Goal: Transaction & Acquisition: Book appointment/travel/reservation

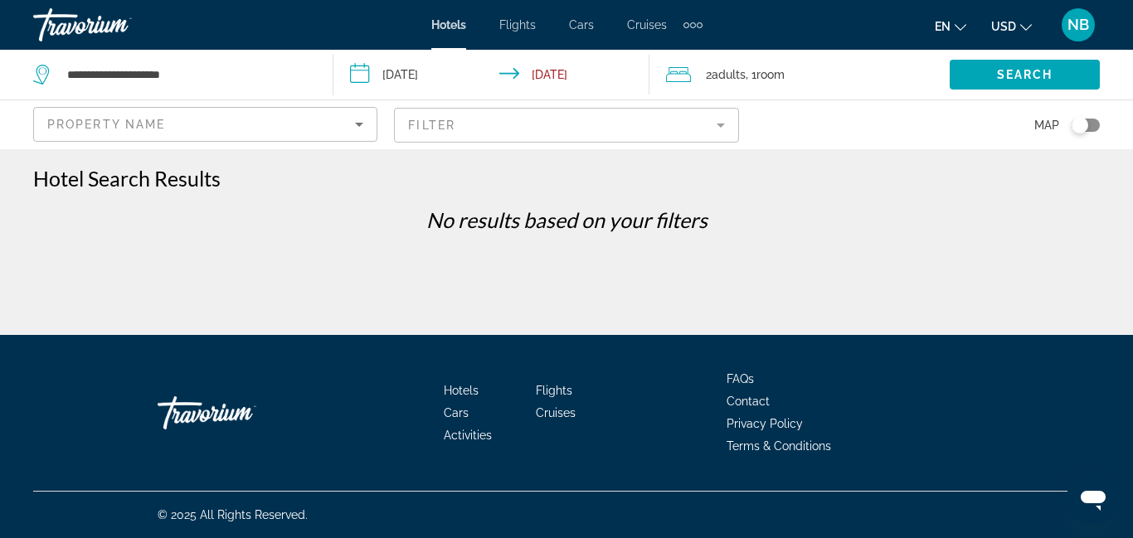
click at [719, 124] on mat-form-field "Filter" at bounding box center [566, 125] width 344 height 35
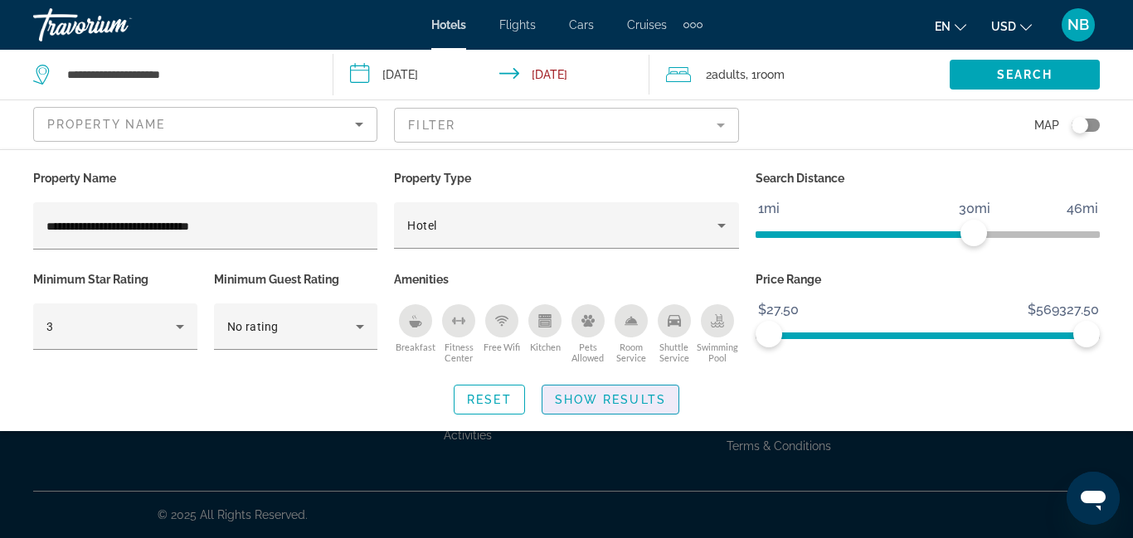
click at [626, 397] on span "Show Results" at bounding box center [610, 399] width 111 height 13
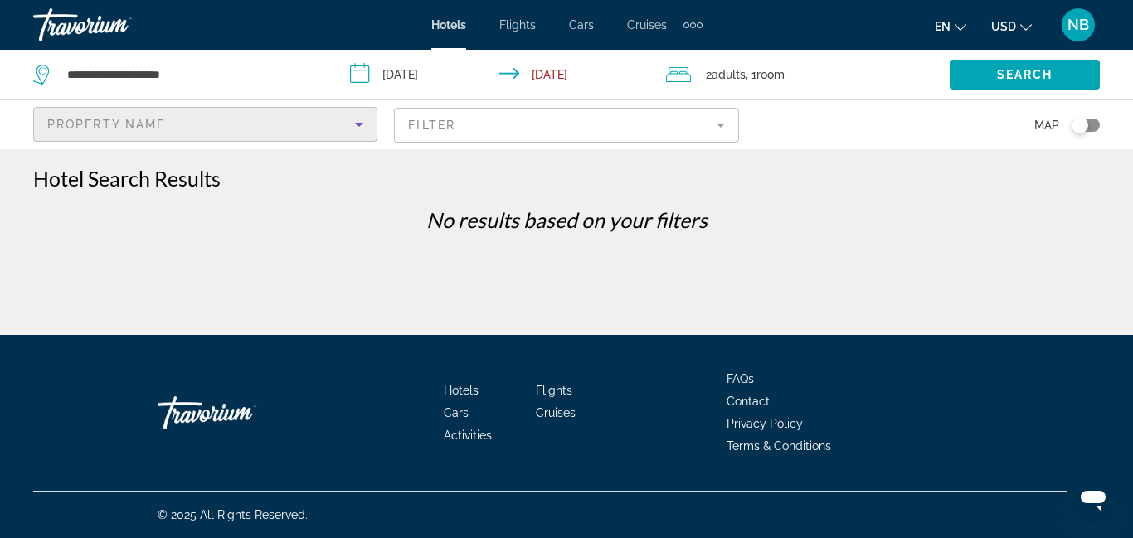
click at [124, 129] on span "Property Name" at bounding box center [106, 124] width 118 height 13
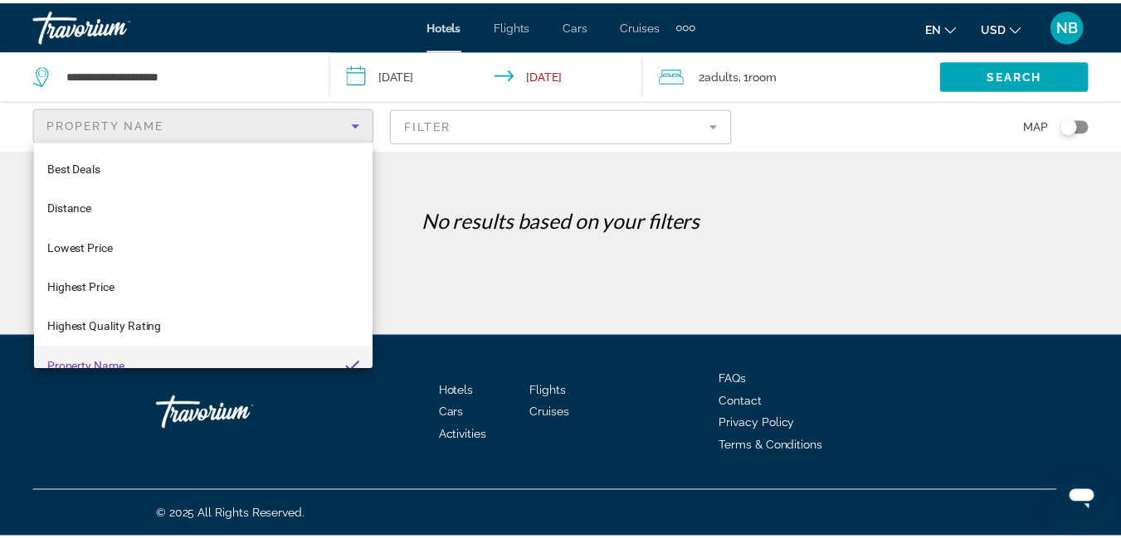
scroll to position [17, 0]
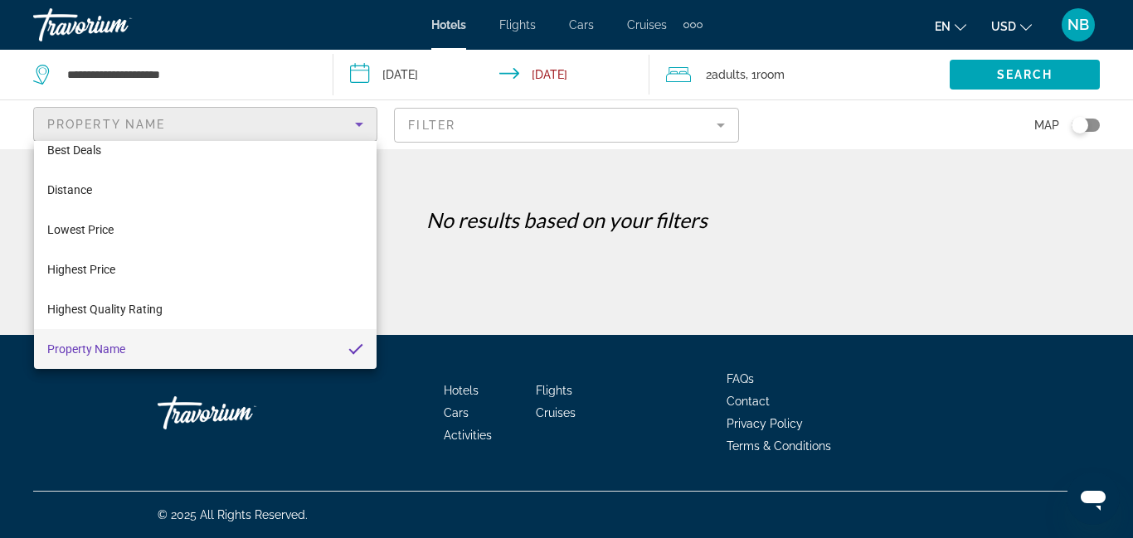
click at [489, 123] on div at bounding box center [566, 269] width 1133 height 538
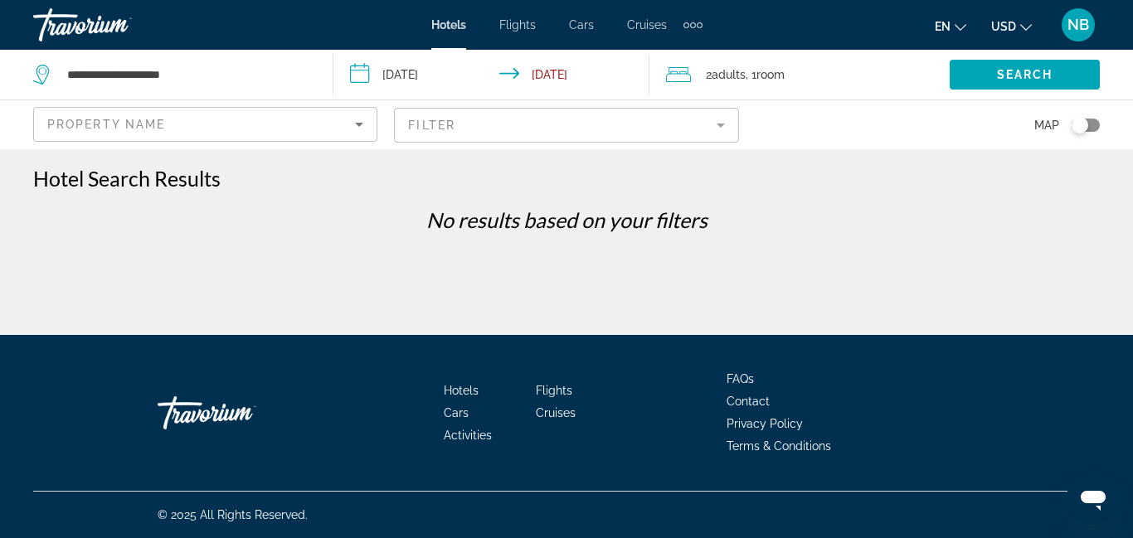
click at [551, 127] on mat-form-field "Filter" at bounding box center [566, 125] width 344 height 35
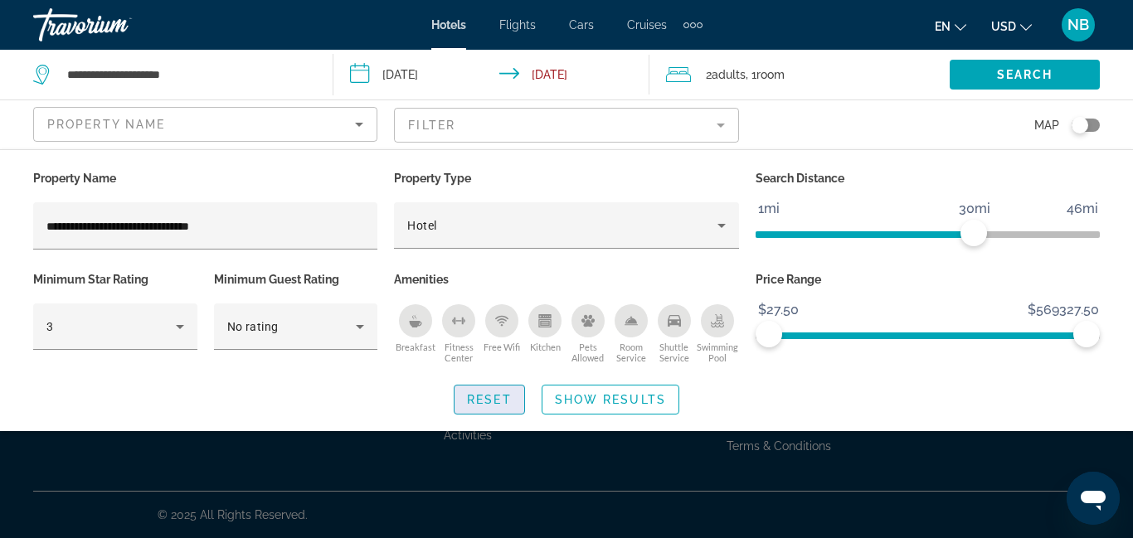
click at [488, 394] on span "Reset" at bounding box center [489, 399] width 45 height 13
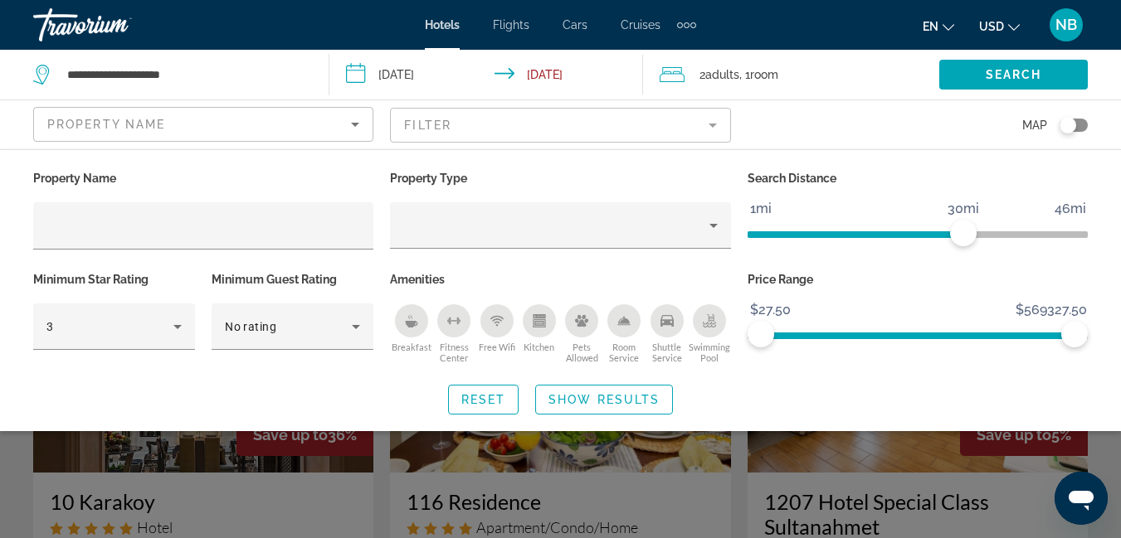
click at [748, 479] on div "Search widget" at bounding box center [560, 394] width 1121 height 290
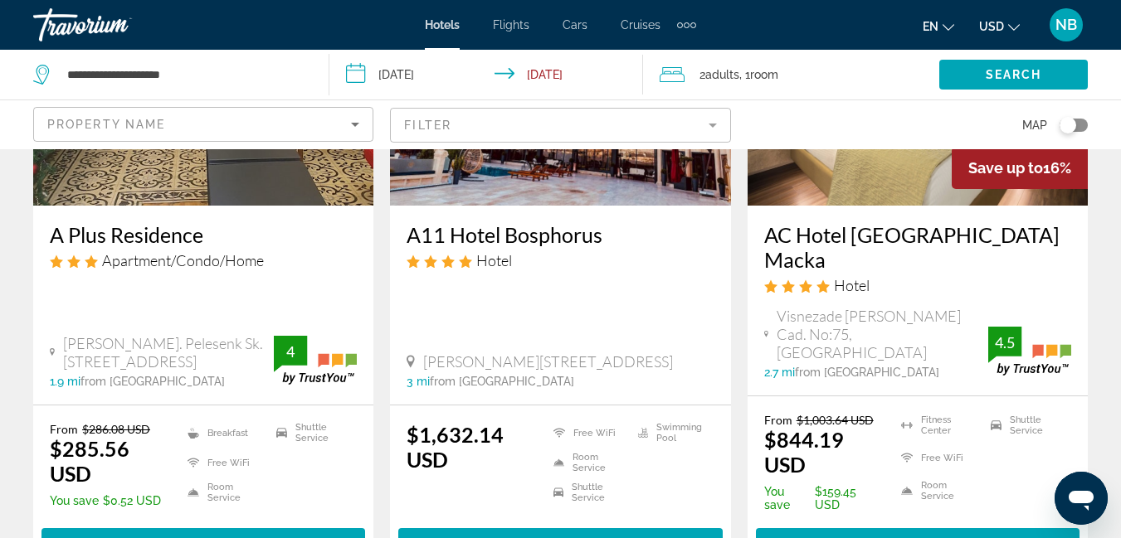
scroll to position [2240, 0]
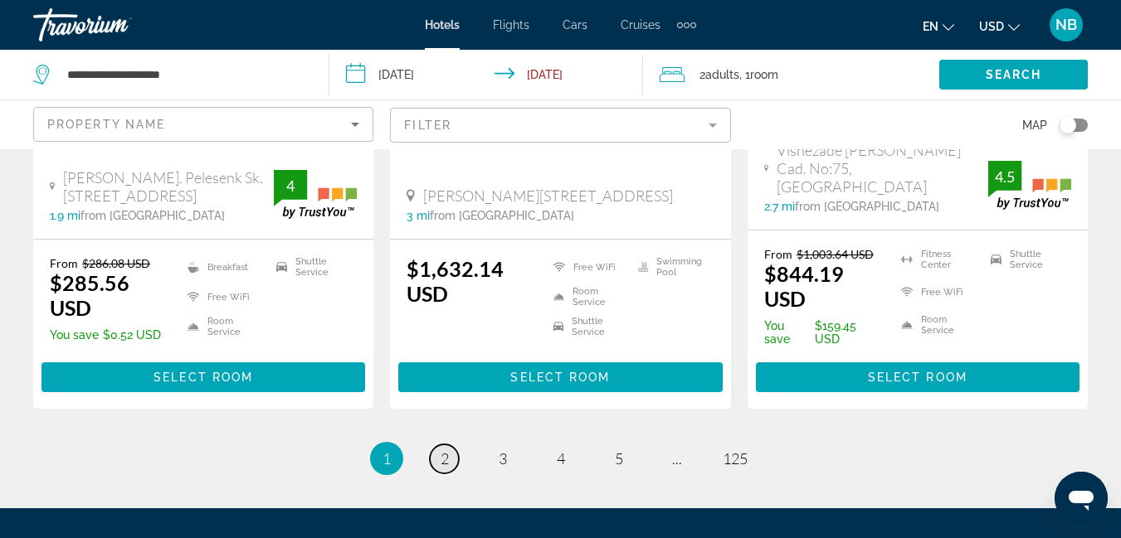
click at [442, 450] on span "2" at bounding box center [445, 459] width 8 height 18
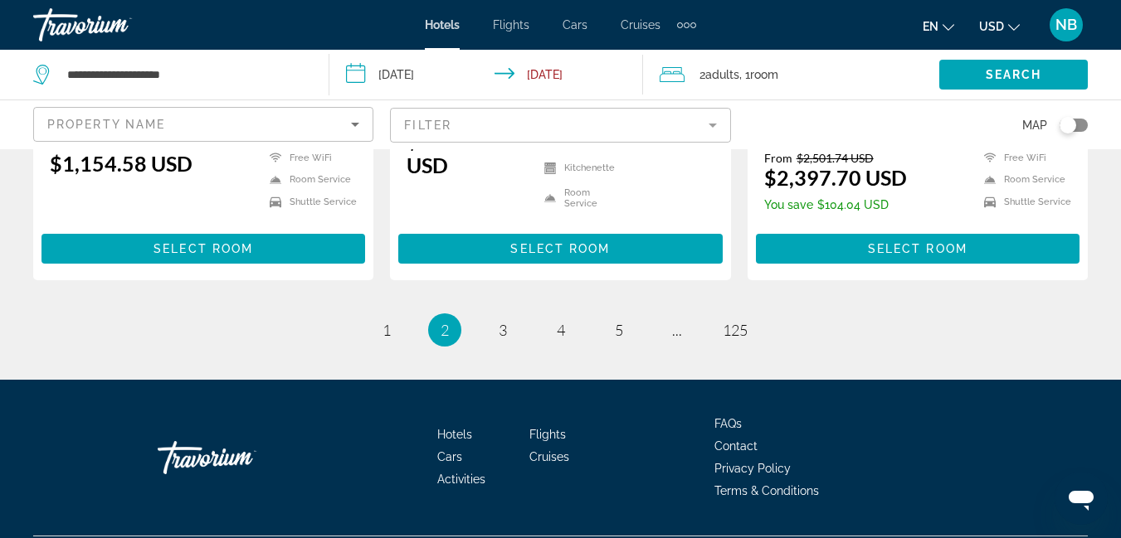
scroll to position [2406, 0]
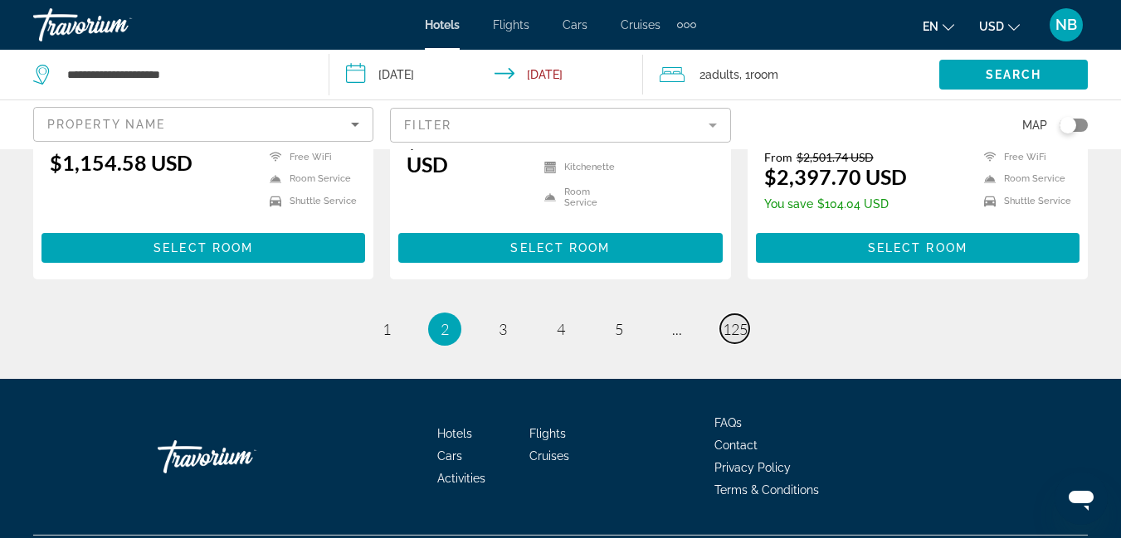
click at [733, 320] on span "125" at bounding box center [735, 329] width 25 height 18
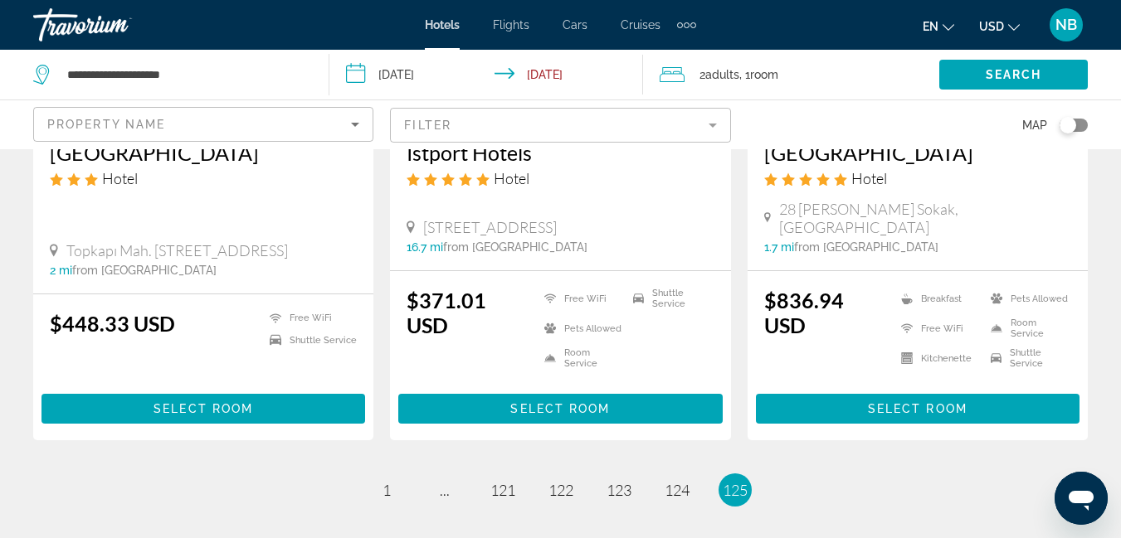
scroll to position [2424, 0]
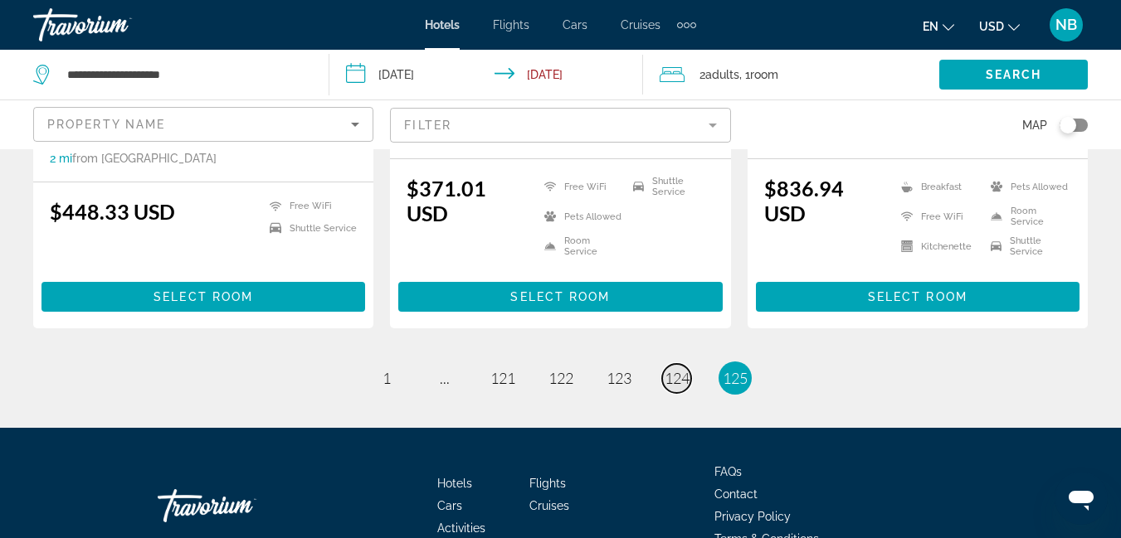
click at [672, 369] on span "124" at bounding box center [677, 378] width 25 height 18
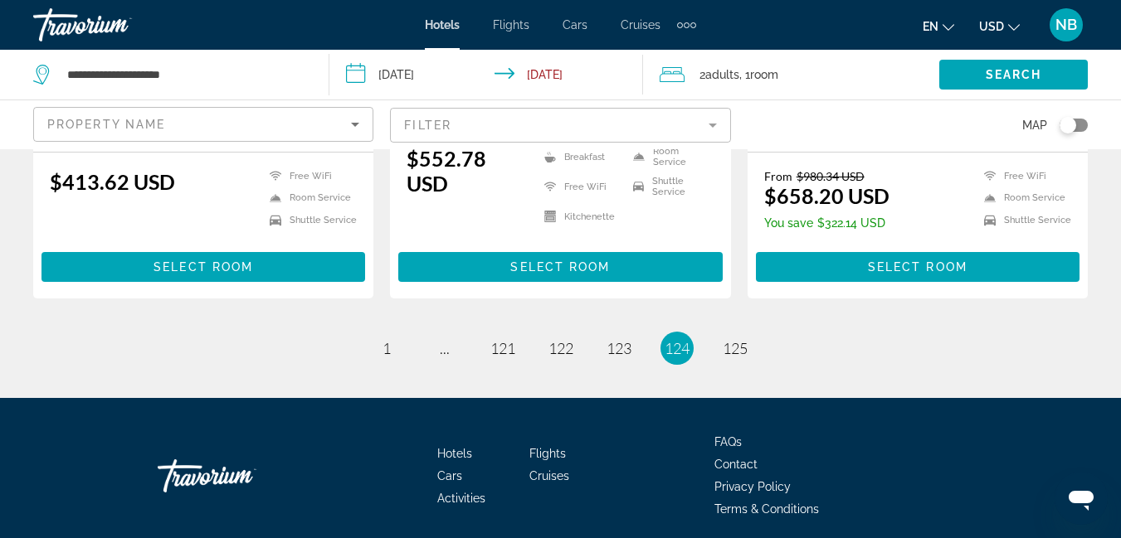
scroll to position [2387, 0]
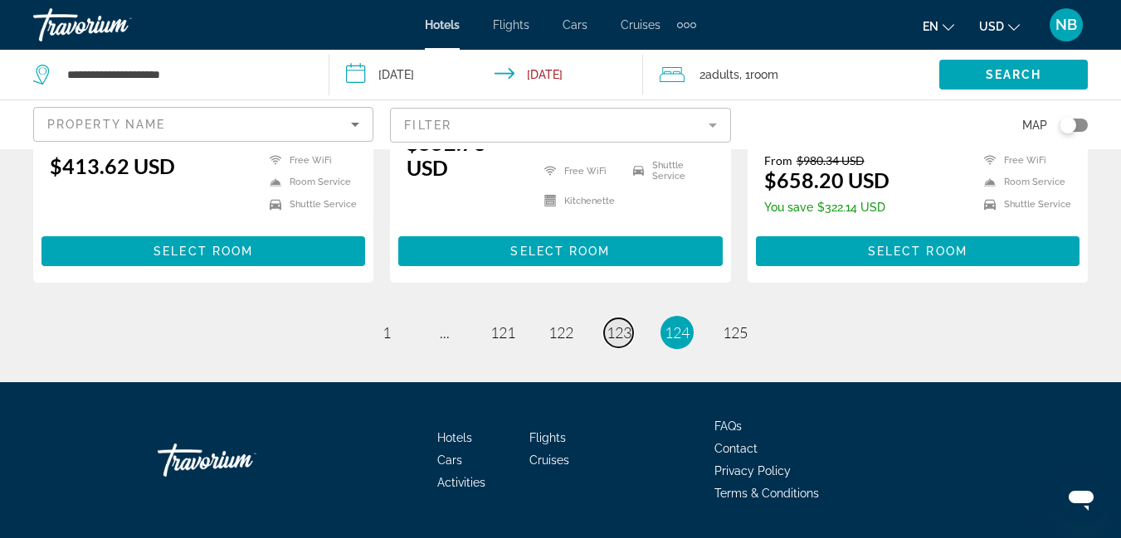
click at [627, 324] on span "123" at bounding box center [619, 333] width 25 height 18
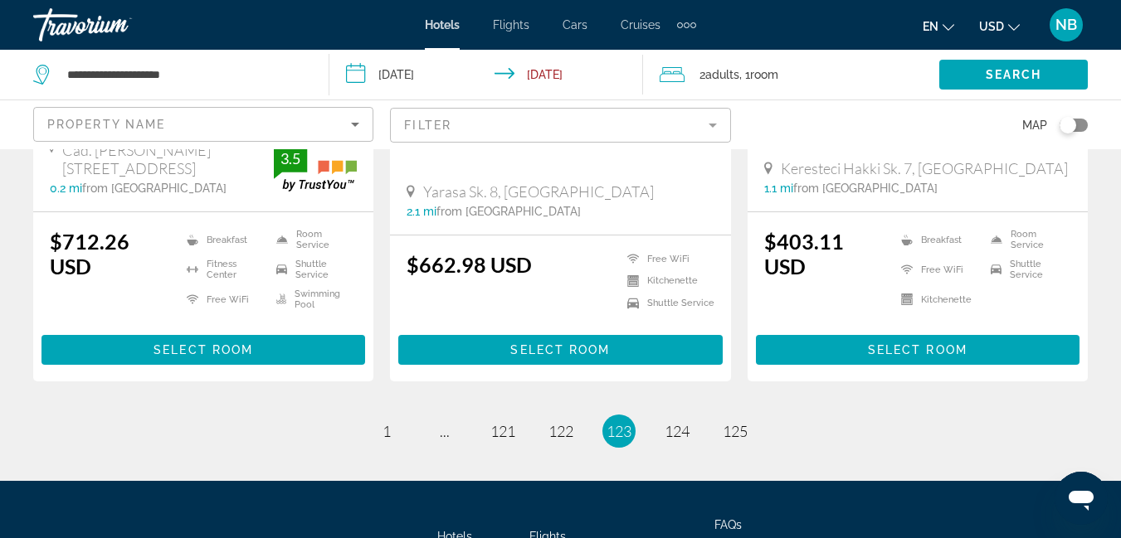
scroll to position [2481, 0]
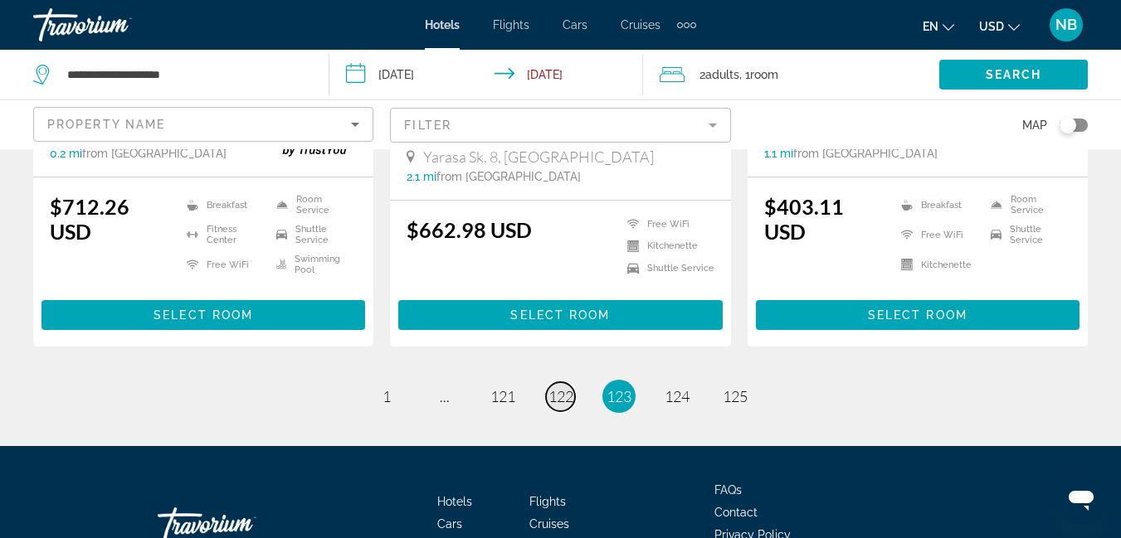
click at [568, 387] on span "122" at bounding box center [560, 396] width 25 height 18
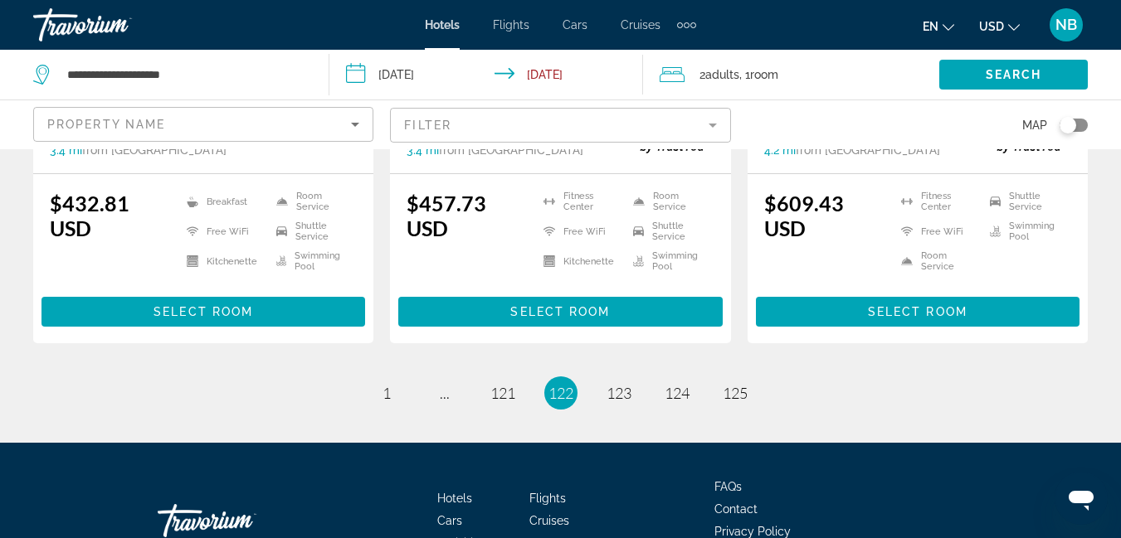
scroll to position [2403, 0]
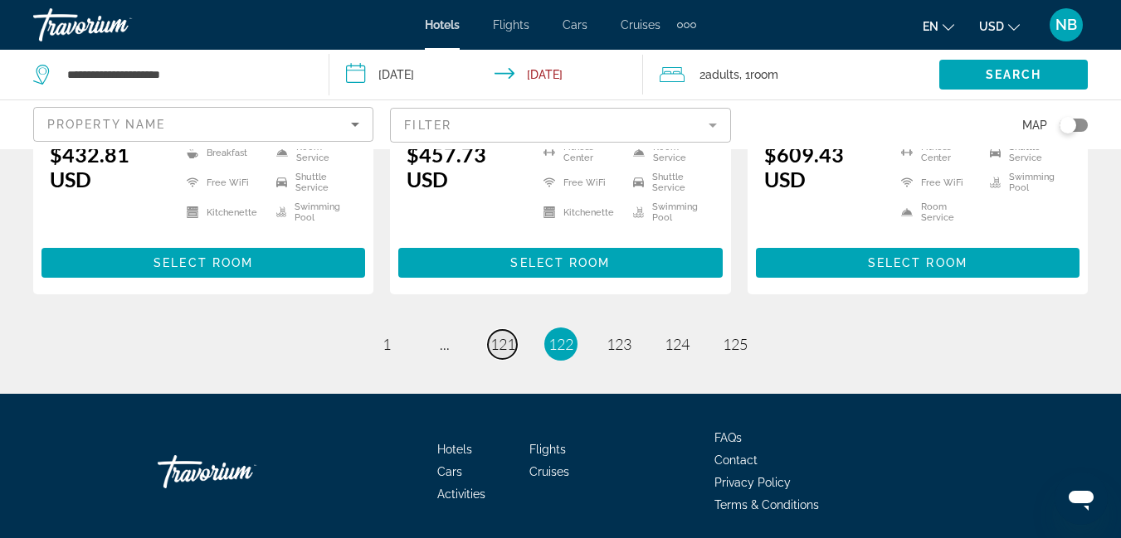
click at [491, 335] on span "121" at bounding box center [502, 344] width 25 height 18
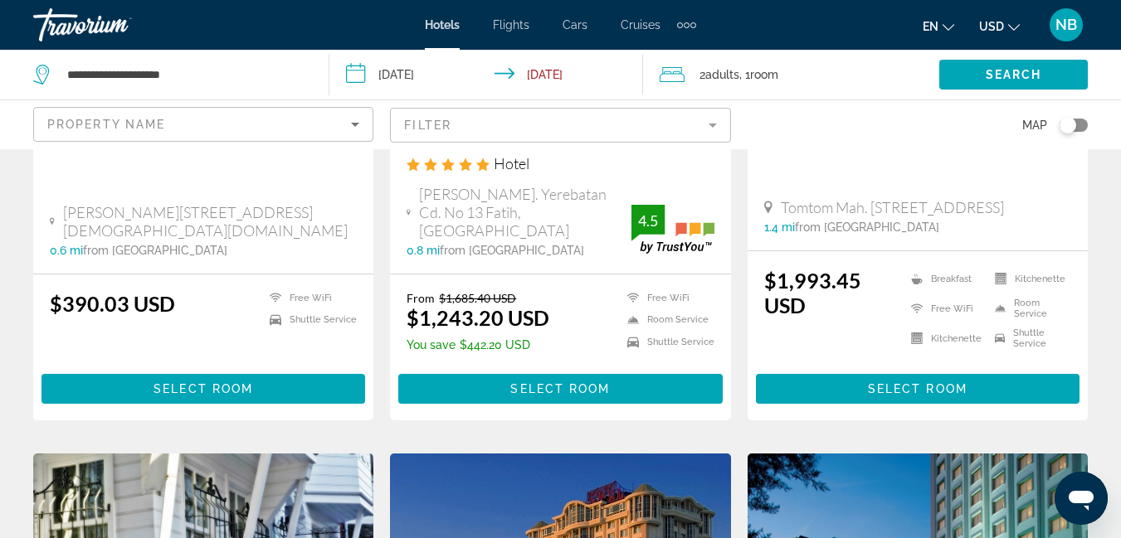
scroll to position [415, 0]
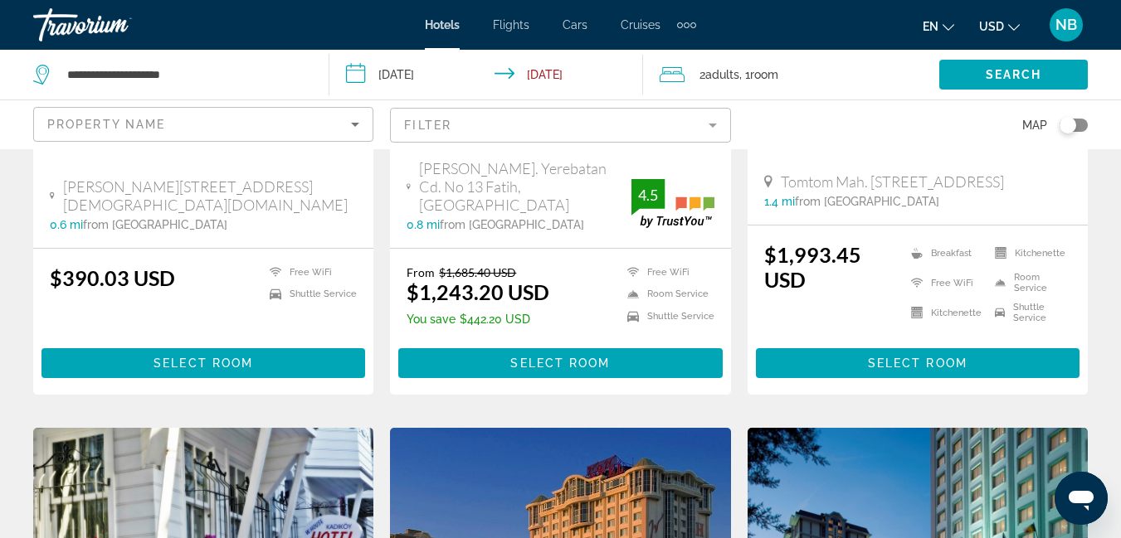
drag, startPoint x: 1086, startPoint y: 202, endPoint x: 1124, endPoint y: 183, distance: 43.0
click at [1090, 205] on app-hotels-search-item "Vucino Suites Hotel Tomtom Mah. [STREET_ADDRESS] 1.4 mi from [GEOGRAPHIC_DATA] …" at bounding box center [917, 94] width 357 height 602
click at [1092, 205] on app-hotels-search-item "Vucino Suites Hotel Tomtom Mah. [STREET_ADDRESS] 1.4 mi from [GEOGRAPHIC_DATA] …" at bounding box center [917, 94] width 357 height 602
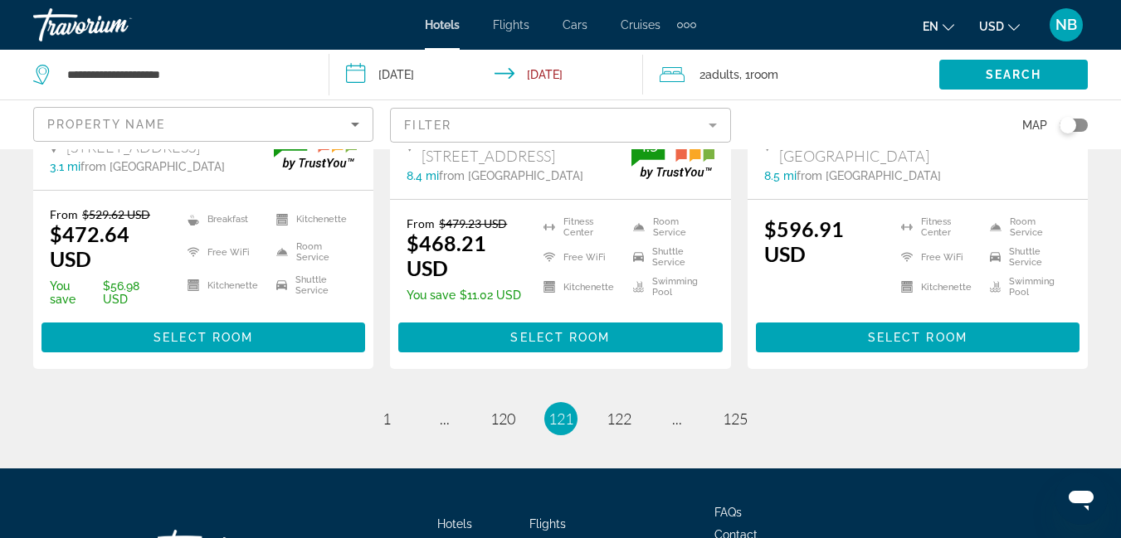
scroll to position [2323, 0]
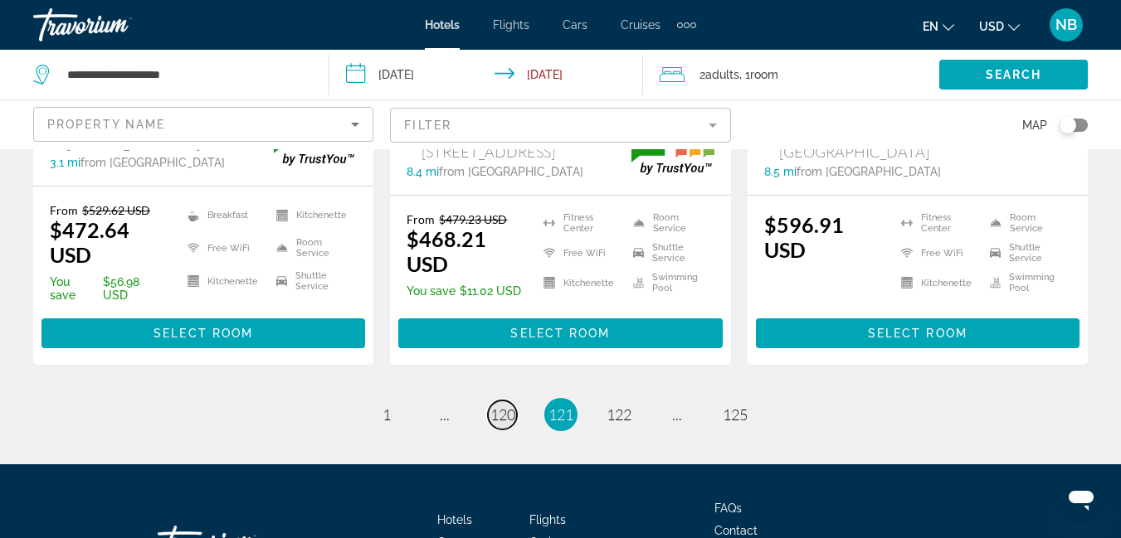
click at [500, 406] on span "120" at bounding box center [502, 415] width 25 height 18
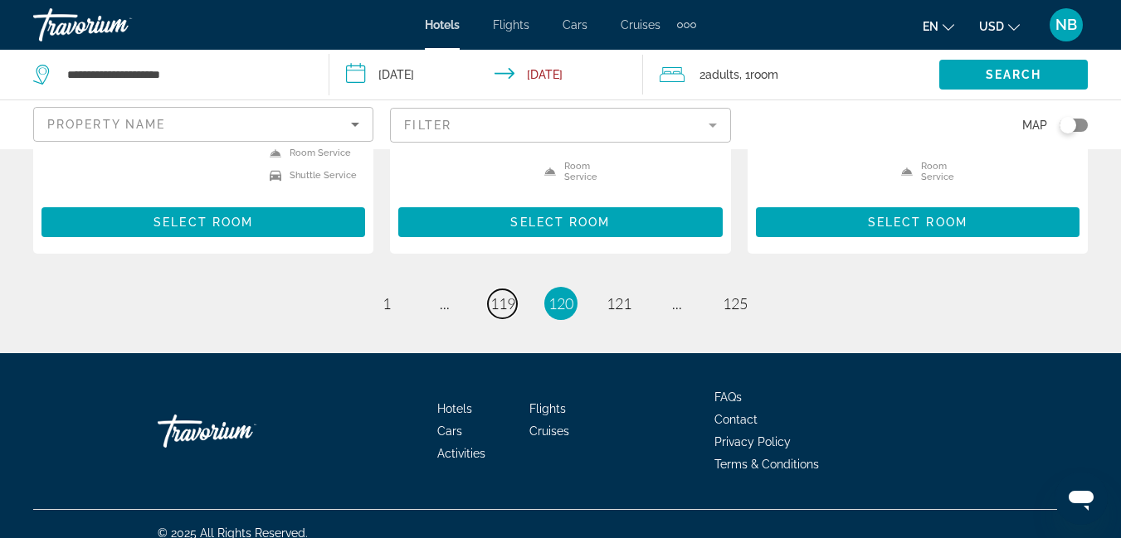
scroll to position [2428, 0]
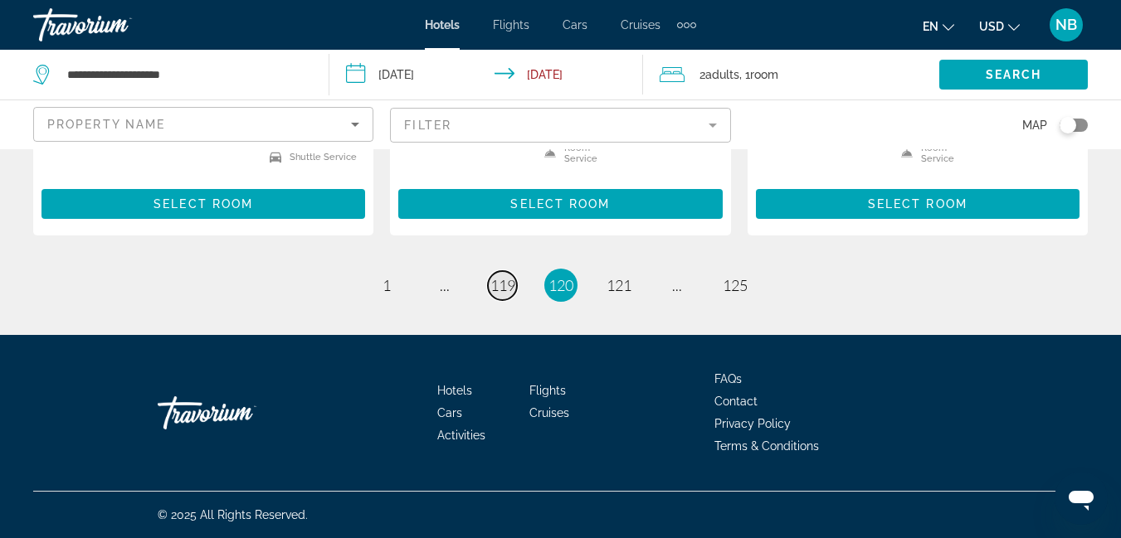
drag, startPoint x: 507, startPoint y: 283, endPoint x: 495, endPoint y: 285, distance: 11.9
click at [509, 276] on span "119" at bounding box center [502, 285] width 25 height 18
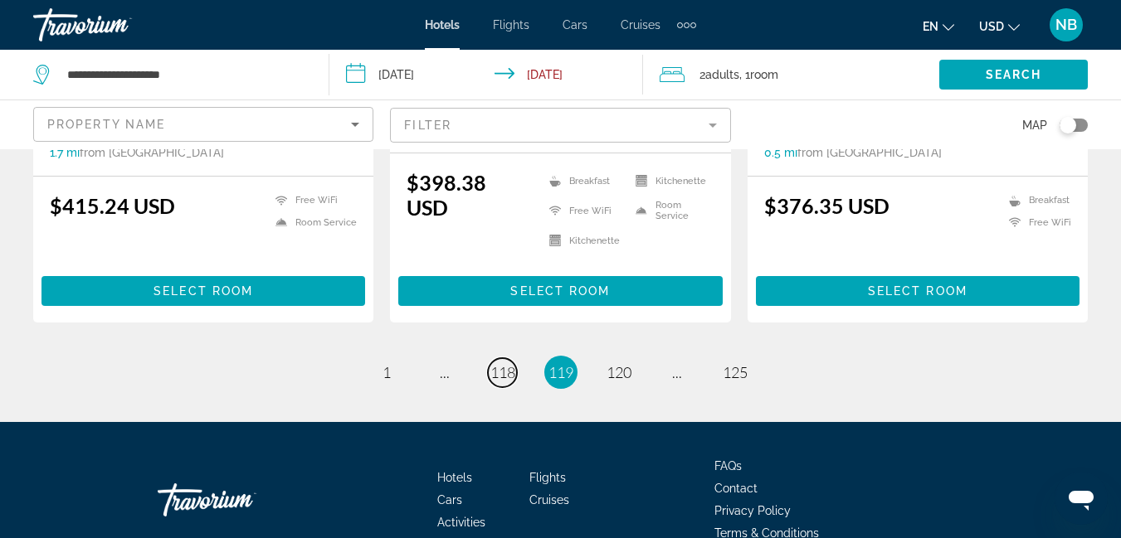
scroll to position [2378, 0]
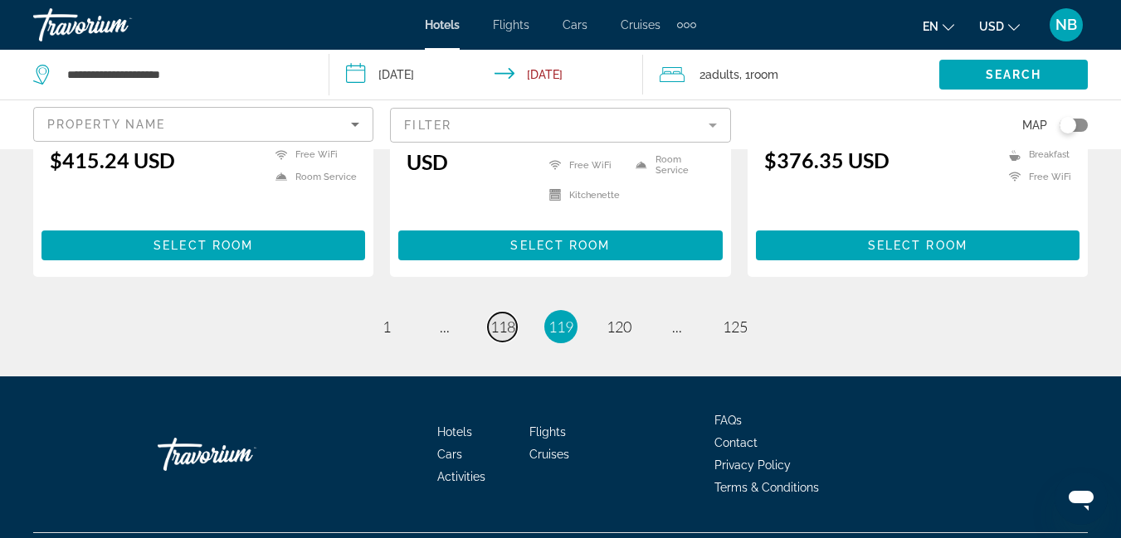
click at [509, 318] on span "118" at bounding box center [502, 327] width 25 height 18
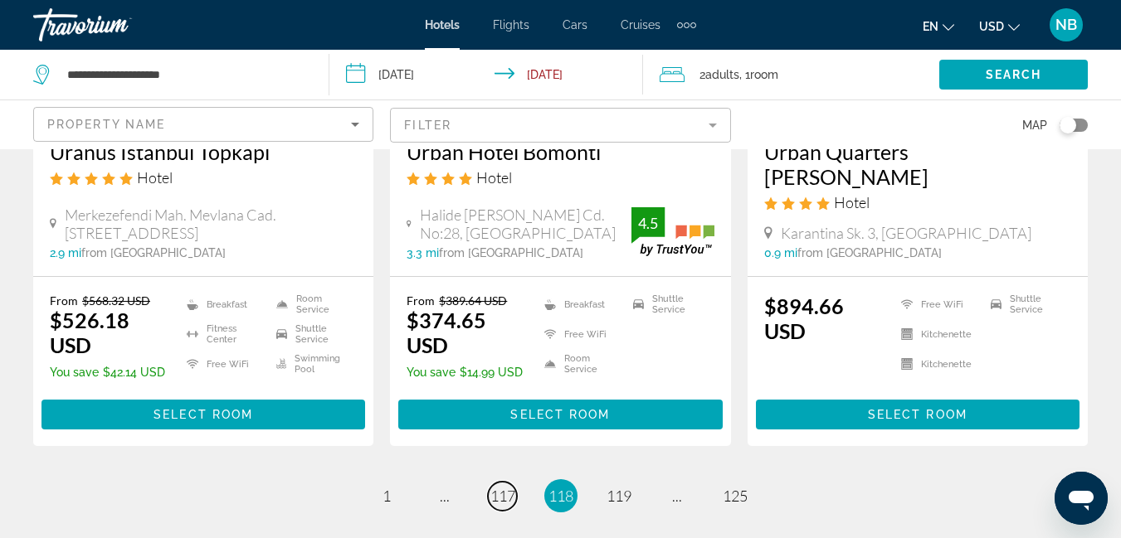
scroll to position [2240, 0]
